Goal: Task Accomplishment & Management: Manage account settings

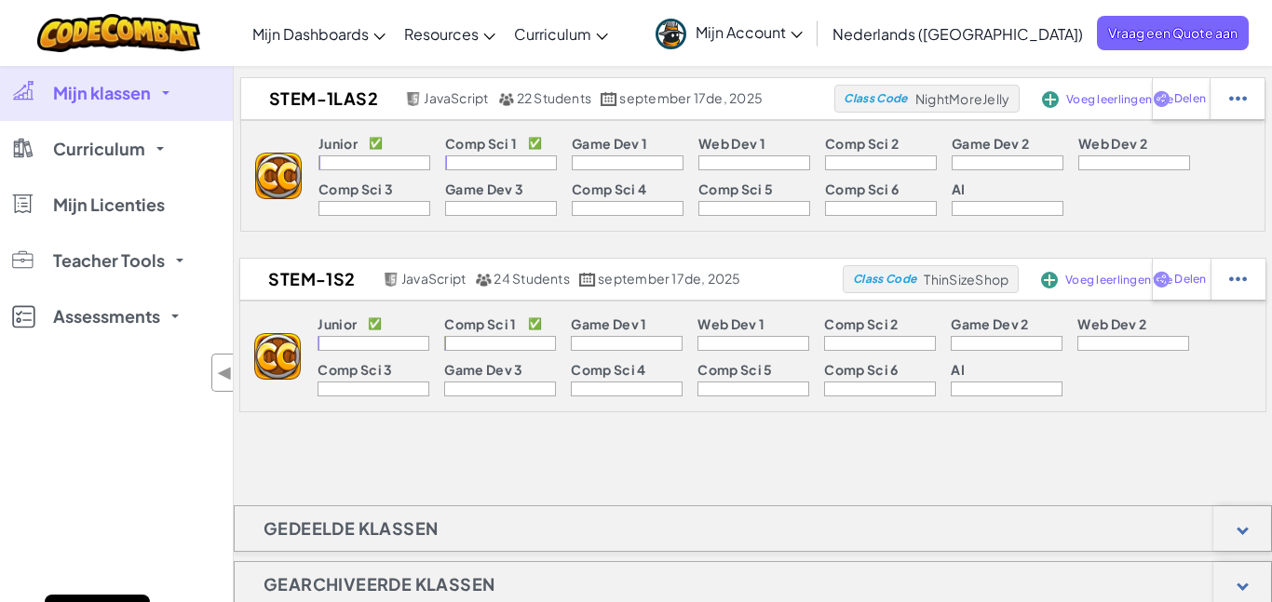
scroll to position [259, 0]
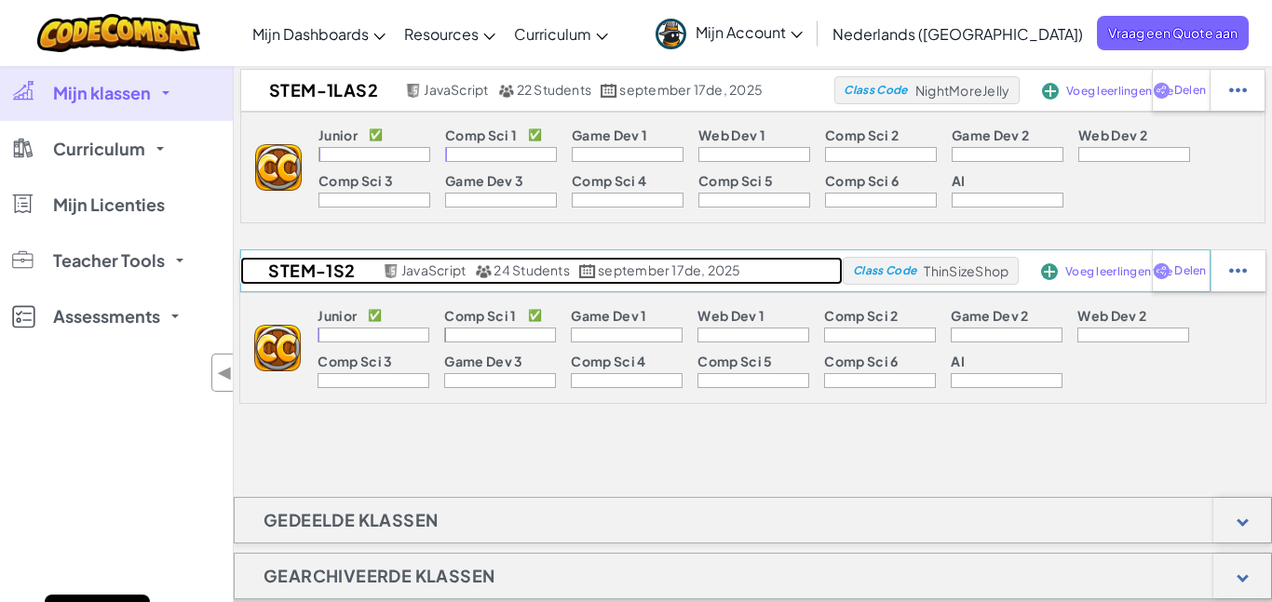
click at [277, 279] on h2 "STEM-1S2" at bounding box center [308, 271] width 137 height 28
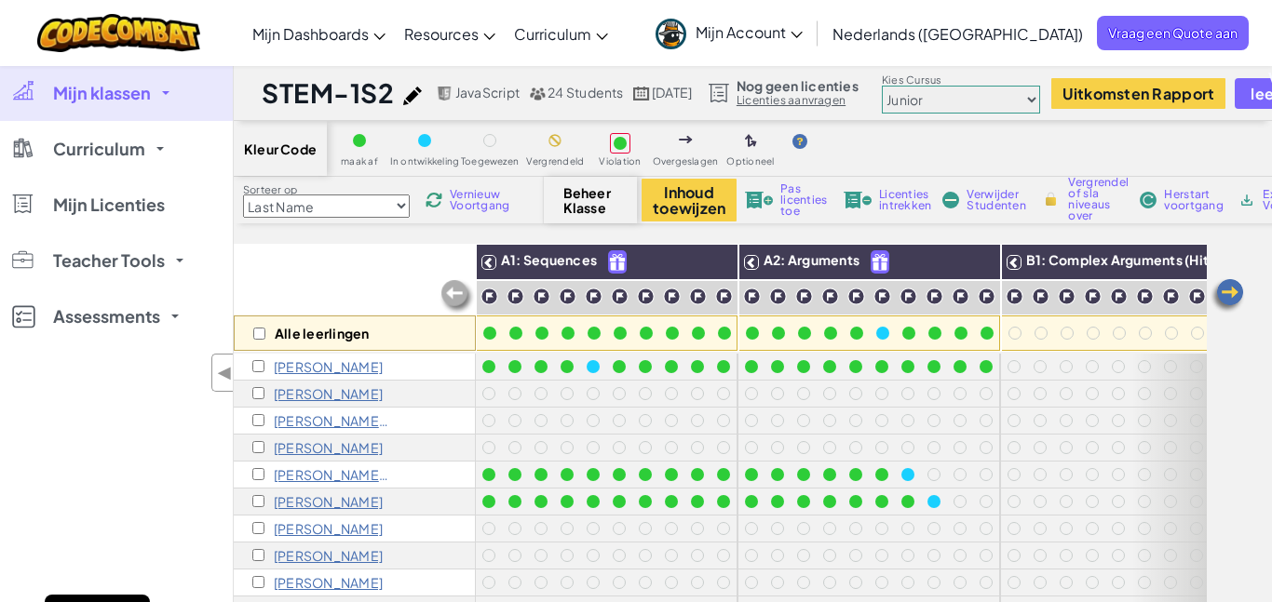
click at [374, 264] on div "Alle leerlingen" at bounding box center [355, 298] width 242 height 108
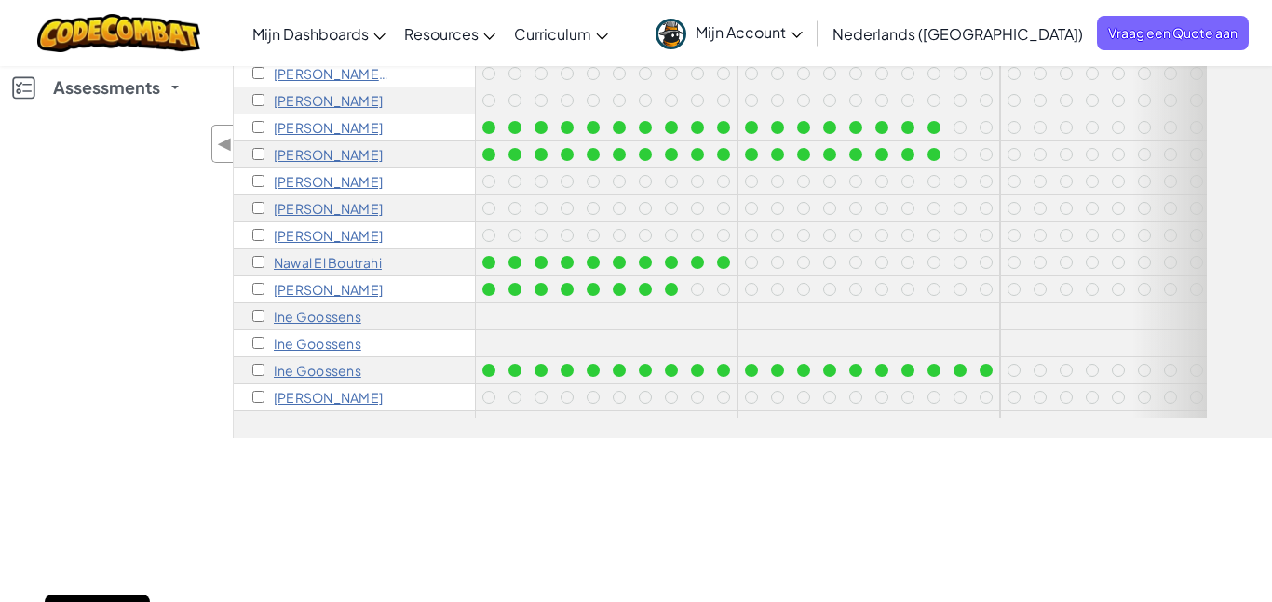
scroll to position [356, 0]
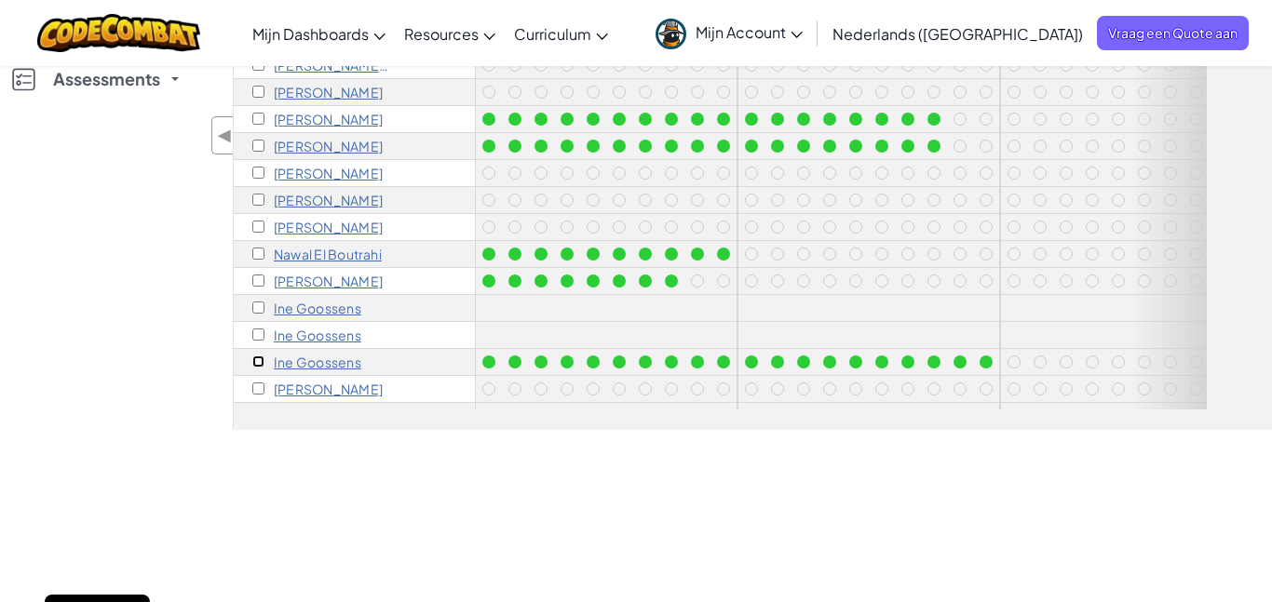
click at [262, 361] on input "checkbox" at bounding box center [258, 362] width 12 height 12
checkbox input "true"
click at [257, 334] on input "checkbox" at bounding box center [258, 335] width 12 height 12
checkbox input "true"
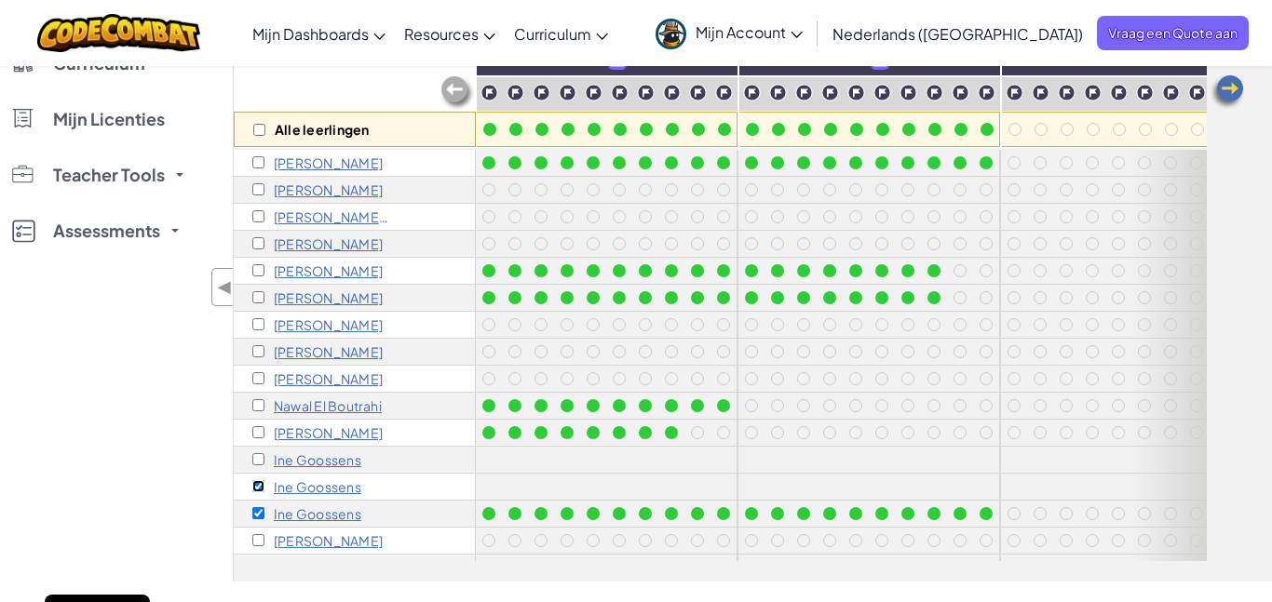
scroll to position [0, 0]
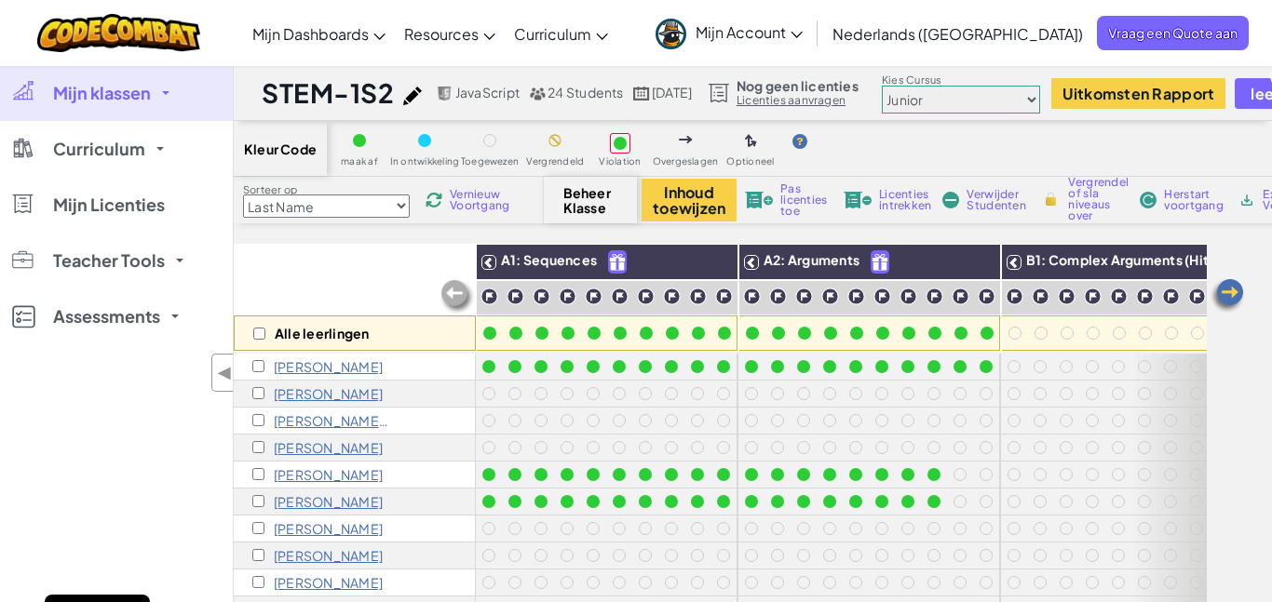
click at [992, 207] on span "Verwijder Studenten" at bounding box center [996, 200] width 59 height 22
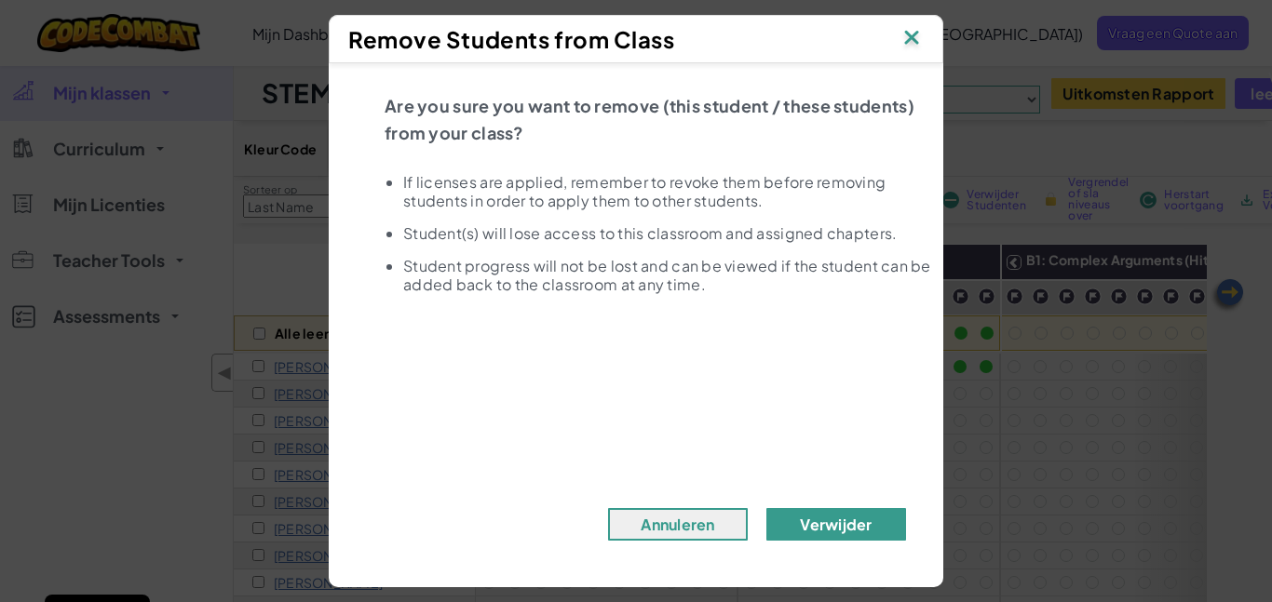
click at [869, 527] on button "Verwijder" at bounding box center [836, 524] width 140 height 33
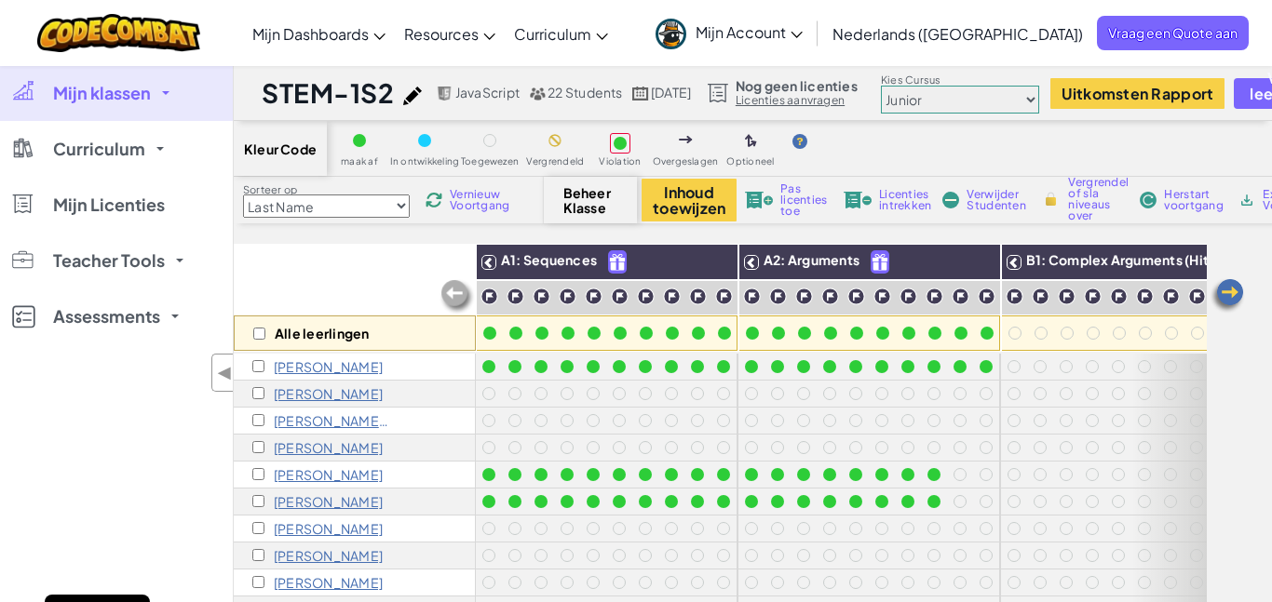
click at [1226, 294] on img at bounding box center [1227, 295] width 37 height 37
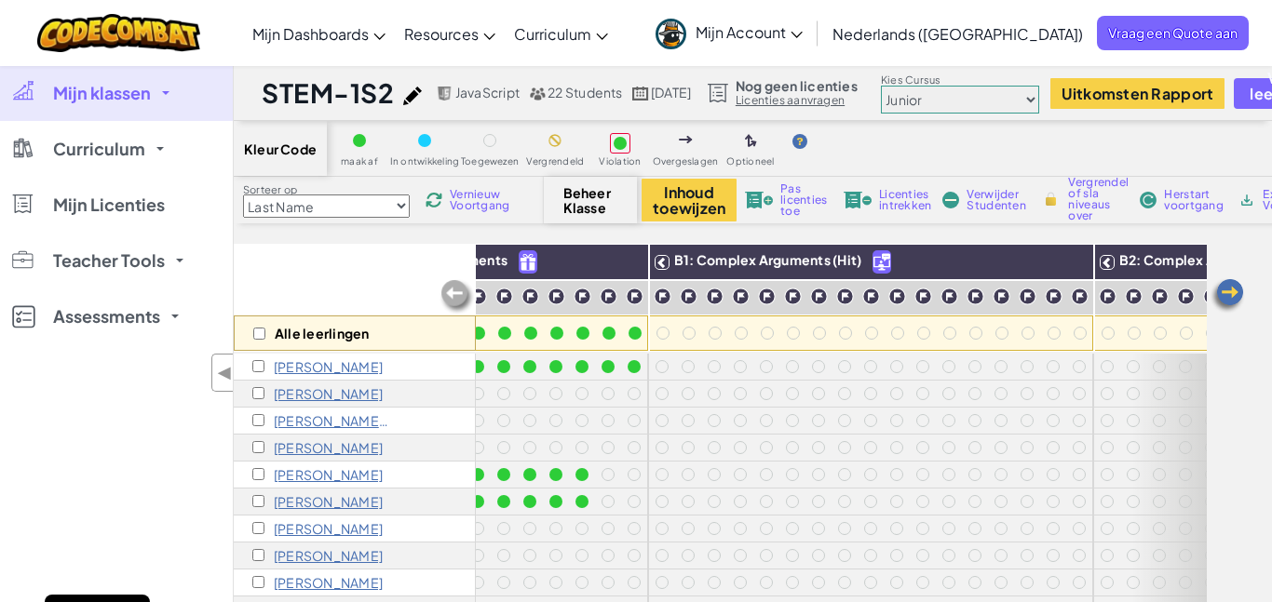
scroll to position [0, 372]
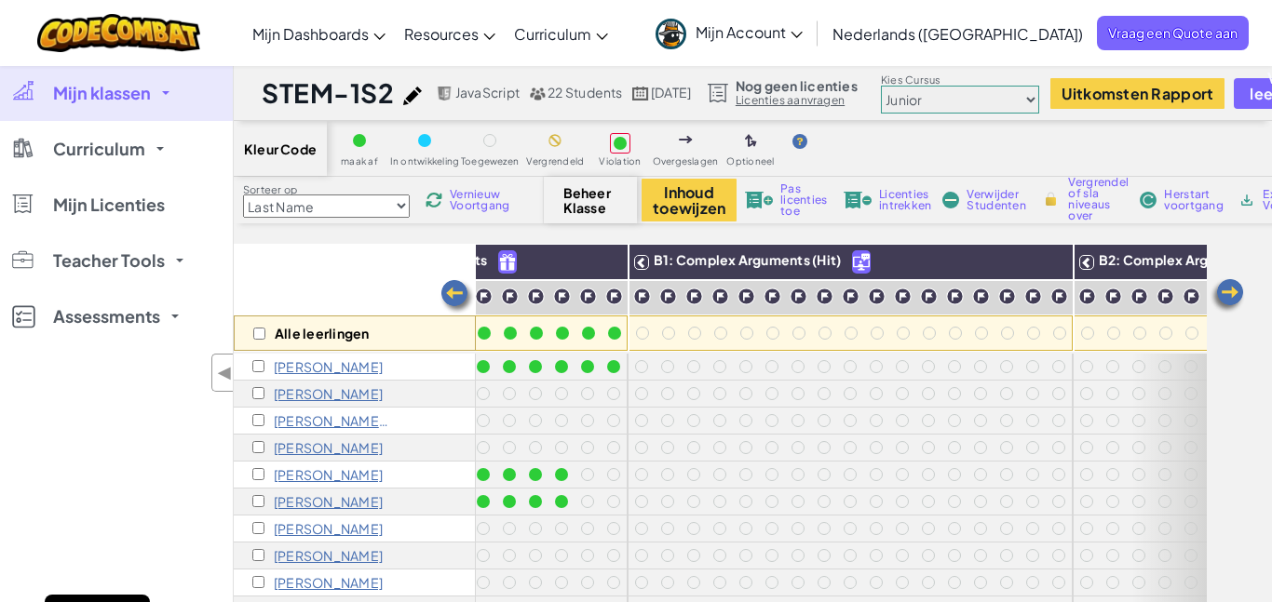
click at [1226, 294] on img at bounding box center [1227, 295] width 37 height 37
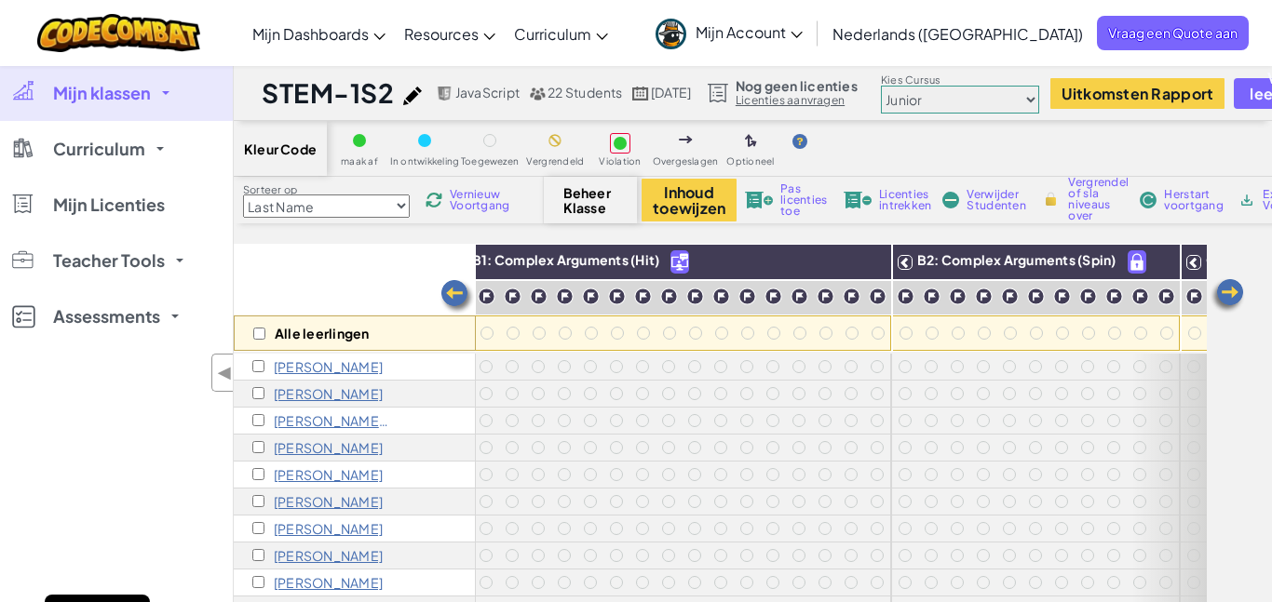
scroll to position [0, 745]
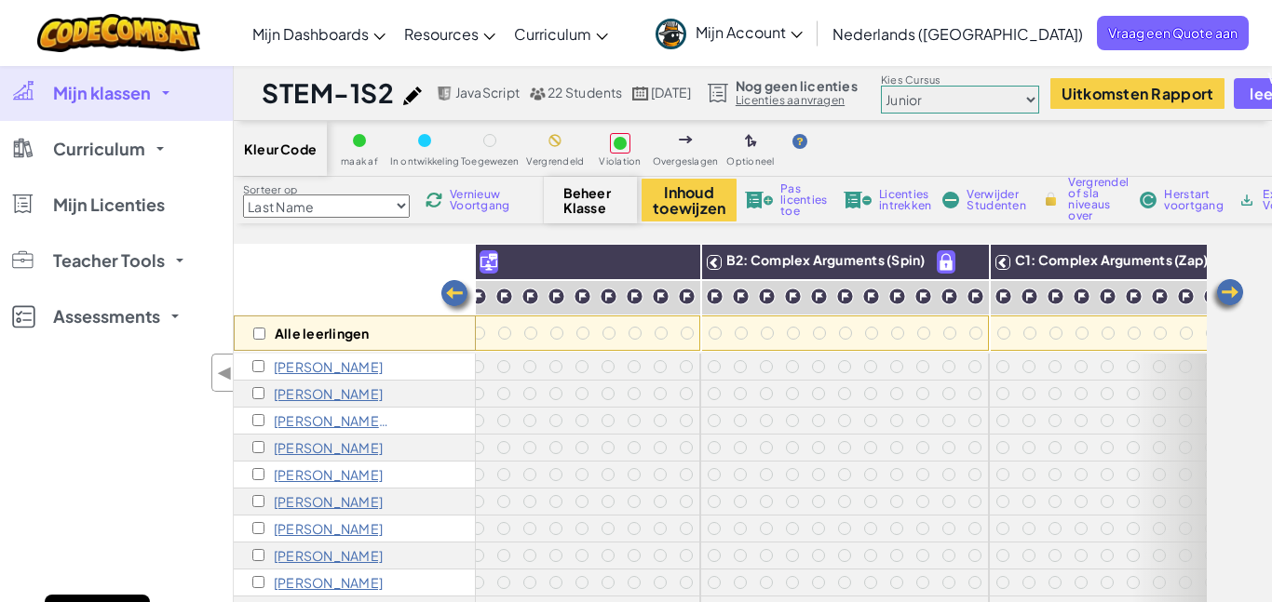
click at [457, 291] on img at bounding box center [457, 296] width 37 height 37
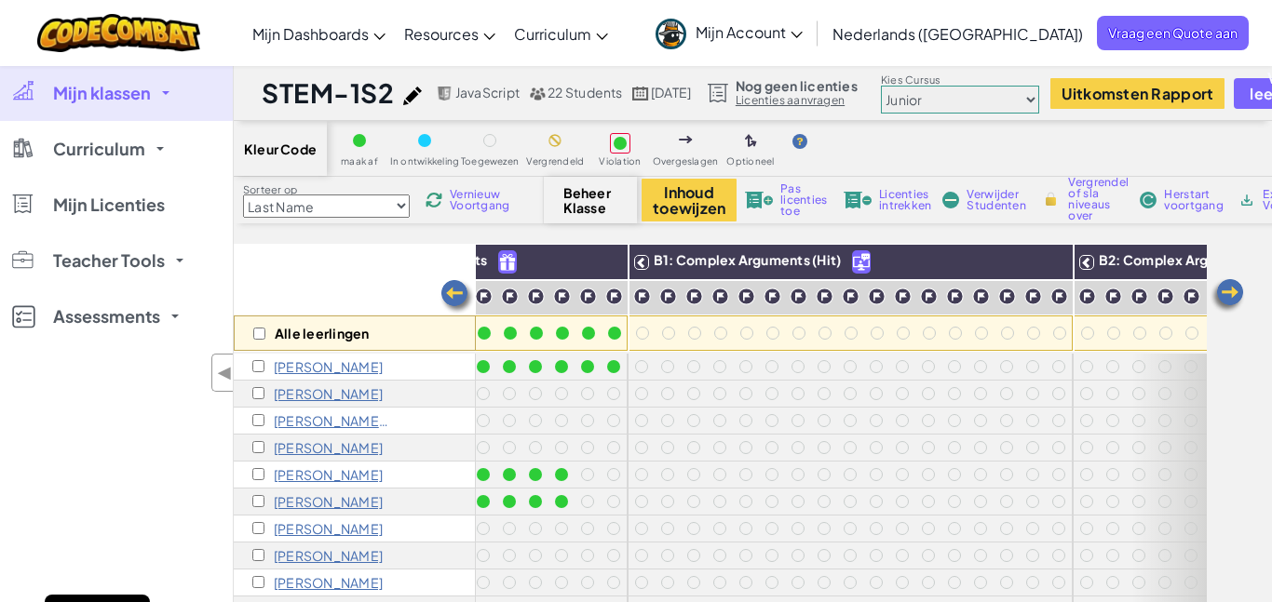
click at [457, 290] on img at bounding box center [457, 296] width 37 height 37
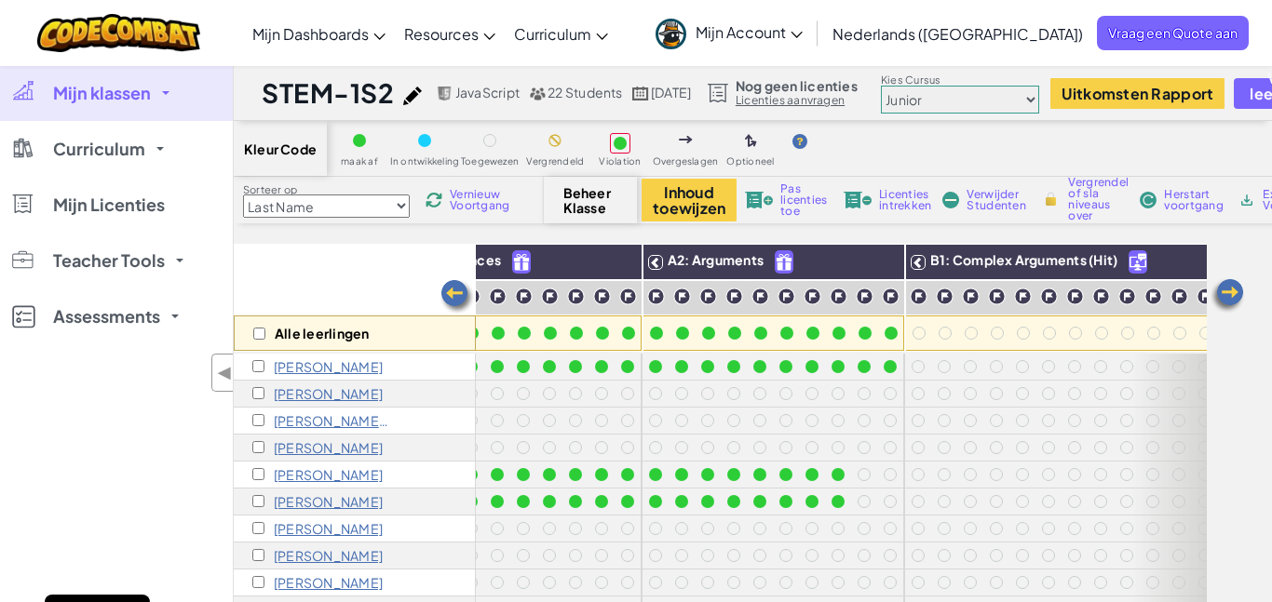
scroll to position [0, 0]
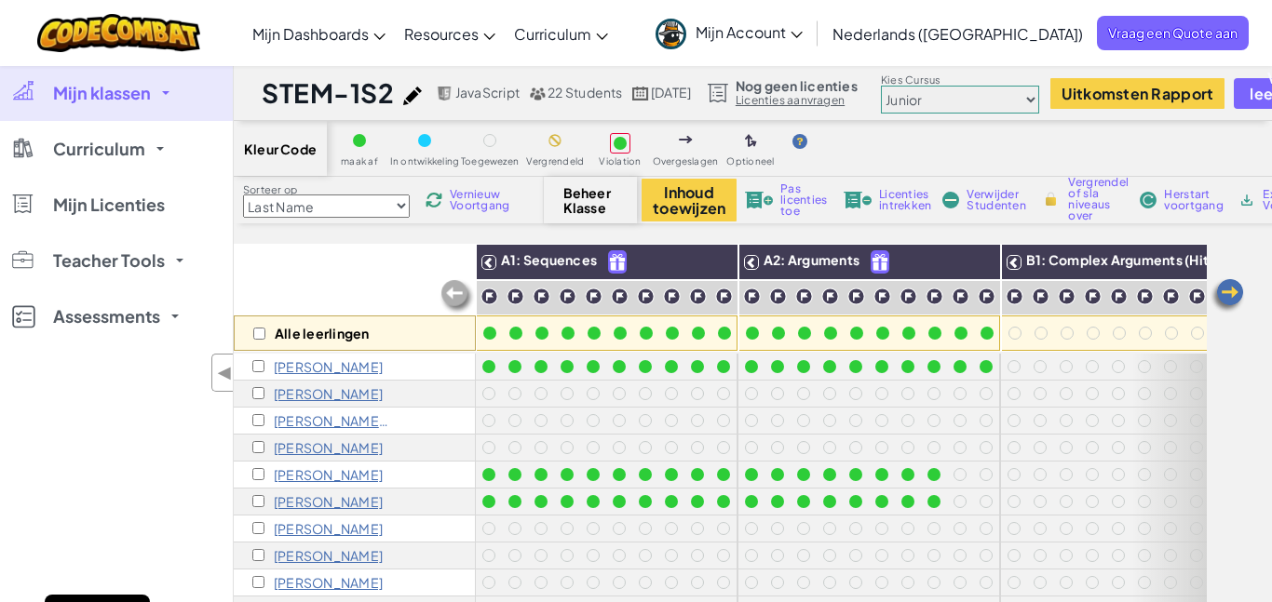
click at [973, 101] on select "Junior Inleiding tot ComputerTechnologie Game Ontwikkeling 1 Web Ontwikkeling 1…" at bounding box center [960, 100] width 158 height 28
click at [922, 86] on select "Junior Inleiding tot ComputerTechnologie Game Ontwikkeling 1 Web Ontwikkeling 1…" at bounding box center [960, 100] width 158 height 28
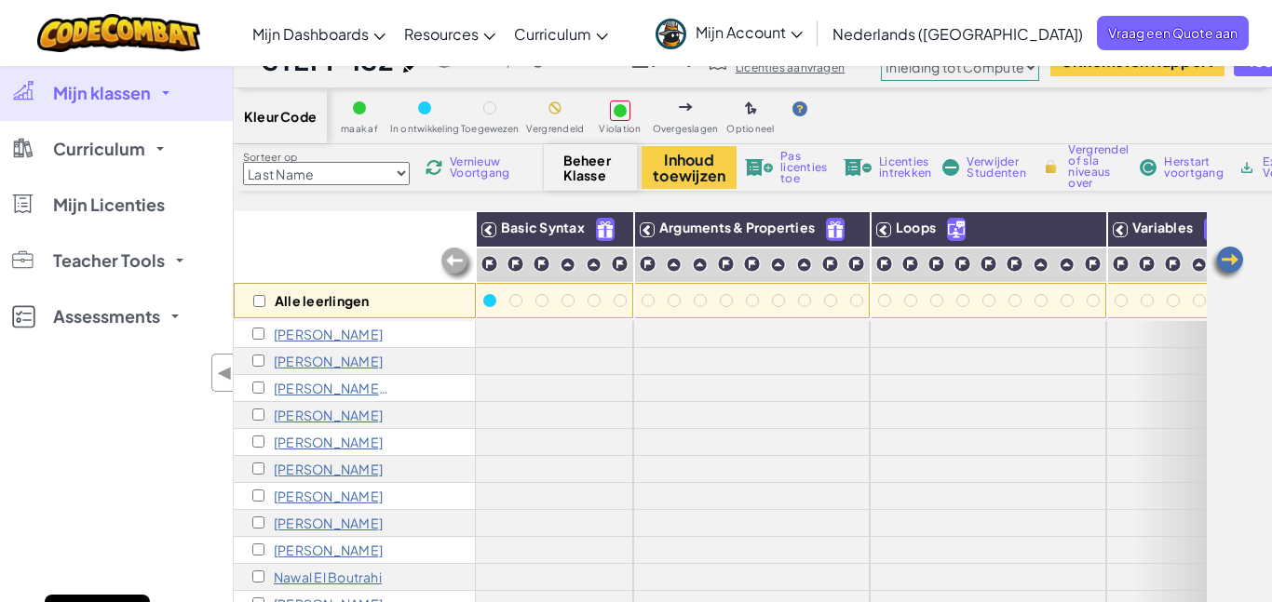
scroll to position [25, 0]
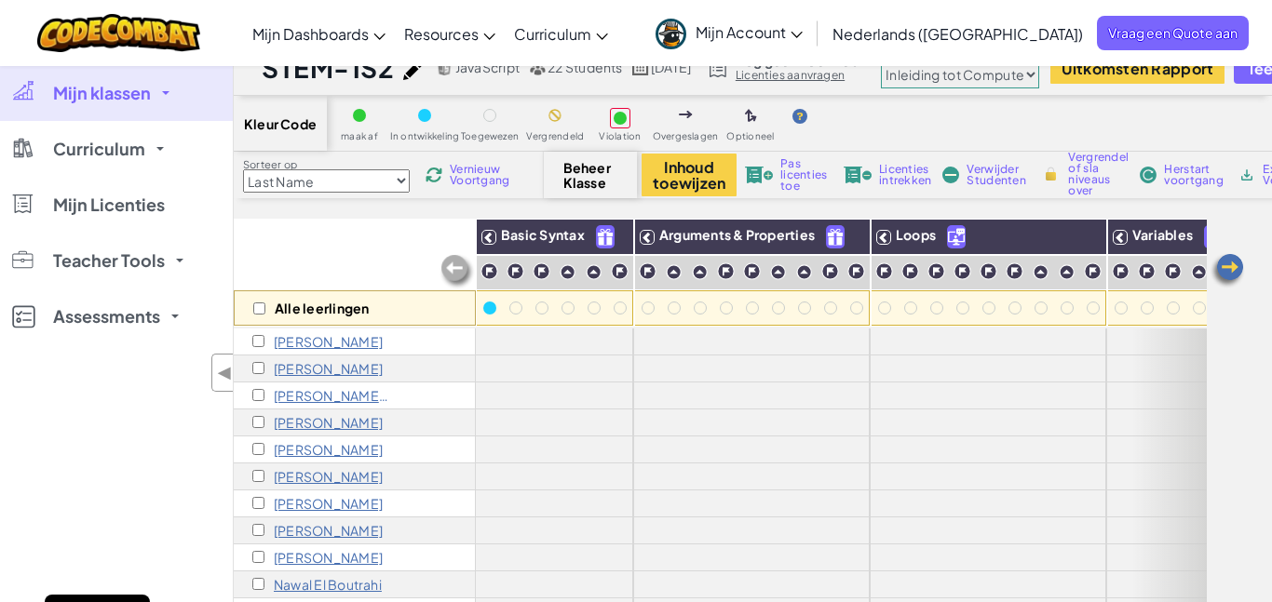
click at [1039, 79] on select "Junior Inleiding tot ComputerTechnologie Game Ontwikkeling 1 Web Ontwikkeling 1…" at bounding box center [960, 75] width 158 height 28
select select "65f32b6c87c07dbeb5ba1936"
click at [922, 61] on select "Junior Inleiding tot ComputerTechnologie Game Ontwikkeling 1 Web Ontwikkeling 1…" at bounding box center [960, 75] width 158 height 28
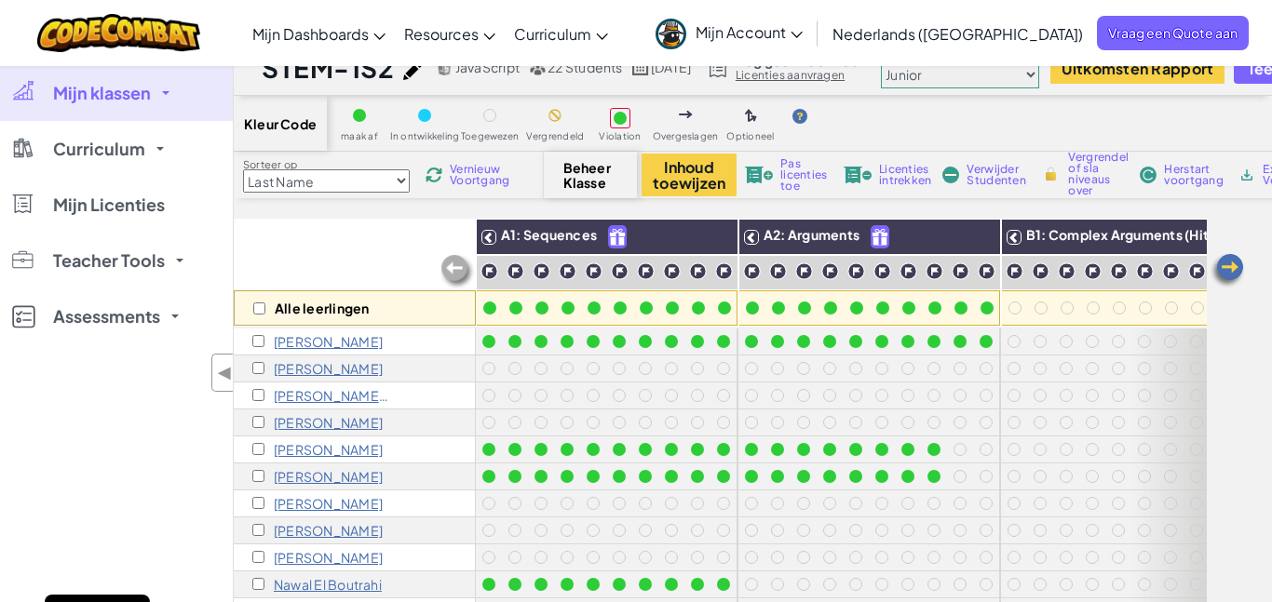
click at [1039, 80] on select "Junior Inleiding tot ComputerTechnologie Game Ontwikkeling 1 Web Ontwikkeling 1…" at bounding box center [960, 75] width 158 height 28
click at [0, 449] on div "Mijn klassen Alle Klassen STEM-1S3 STEM-1las2 STEM-1S2 Curriculum CodeCombat Ju…" at bounding box center [116, 366] width 233 height 602
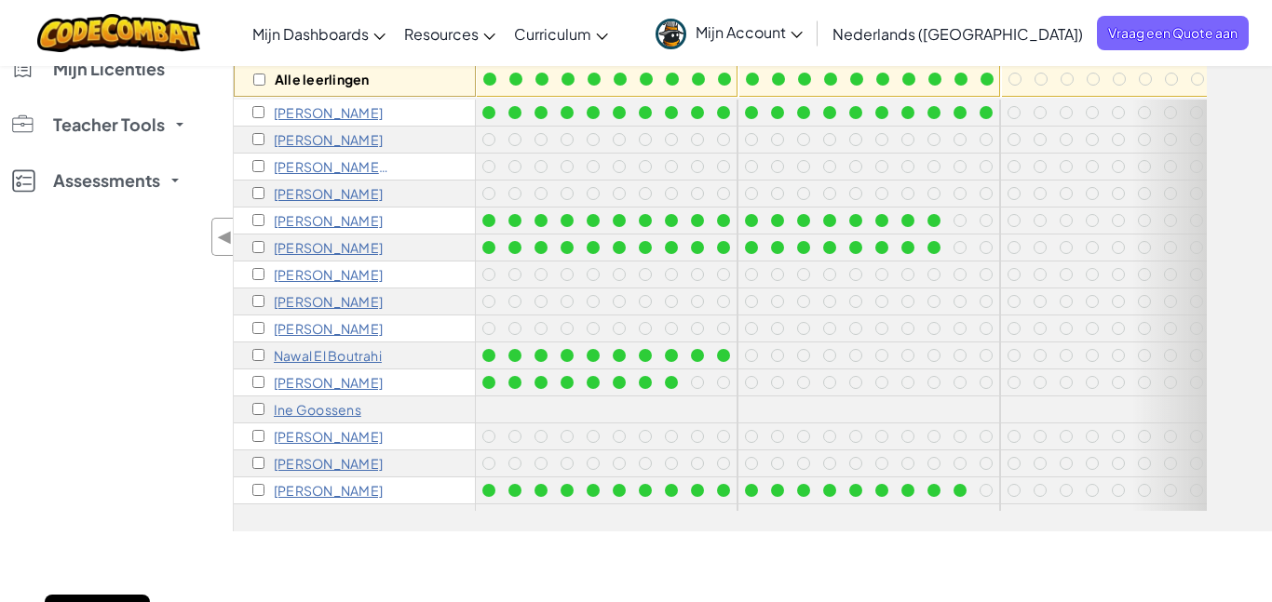
scroll to position [282, 0]
